Goal: Ask a question

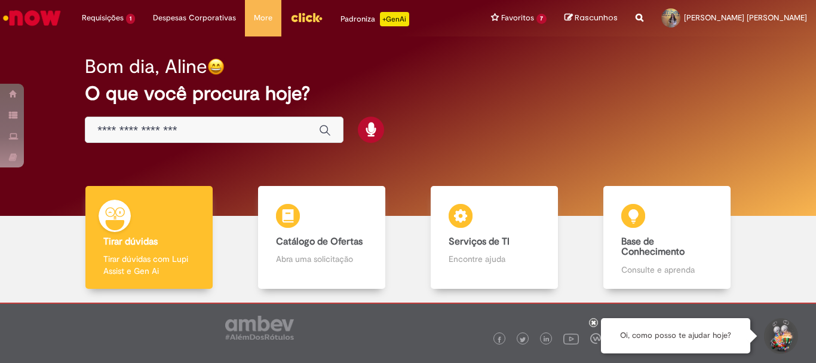
click at [41, 16] on img "Ir para a Homepage" at bounding box center [32, 18] width 62 height 24
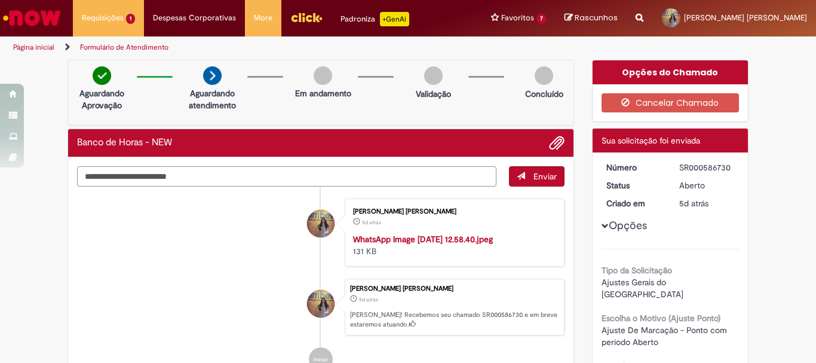
click at [339, 176] on textarea "Digite sua mensagem aqui..." at bounding box center [286, 176] width 419 height 20
type textarea "***"
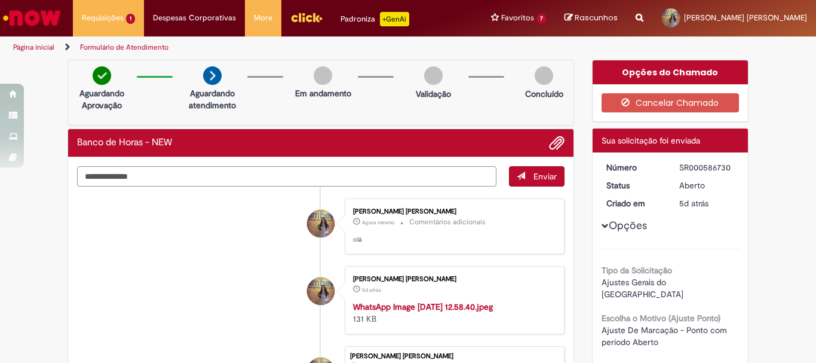
type textarea "**********"
